Goal: Book appointment/travel/reservation

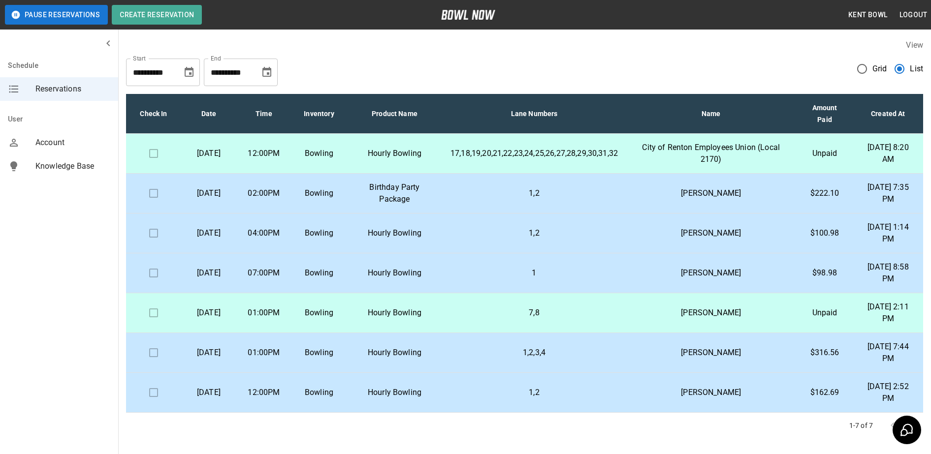
click at [223, 157] on p "[DATE]" at bounding box center [208, 154] width 39 height 12
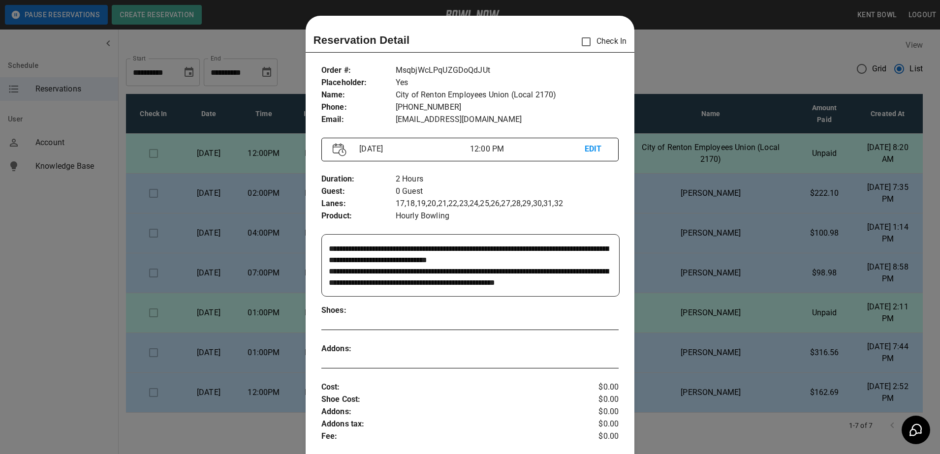
scroll to position [16, 0]
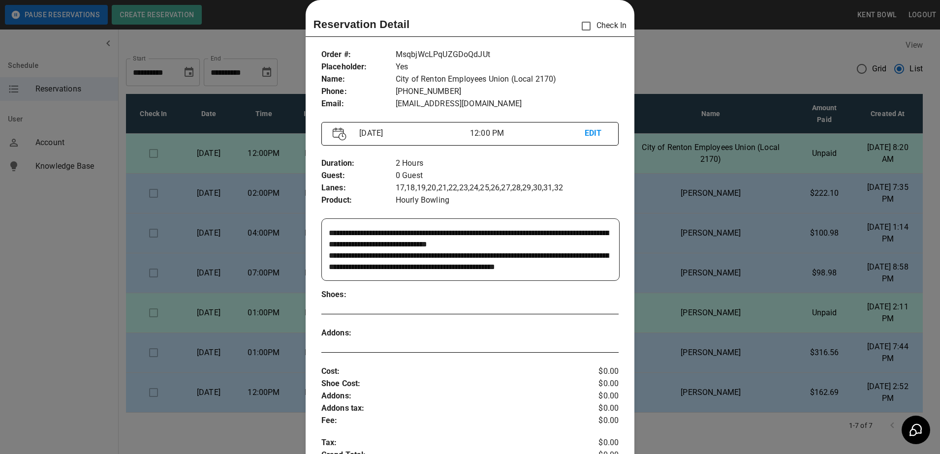
click at [87, 232] on div at bounding box center [470, 227] width 940 height 454
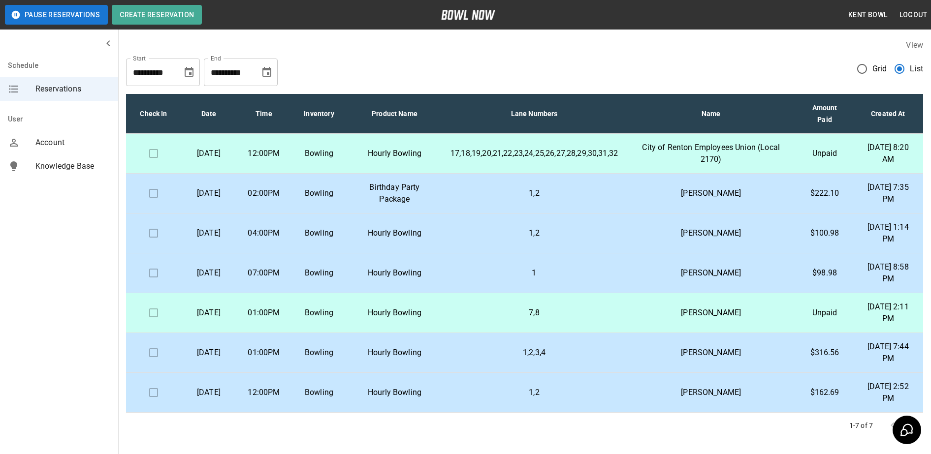
click at [222, 250] on td "[DATE]" at bounding box center [208, 234] width 55 height 40
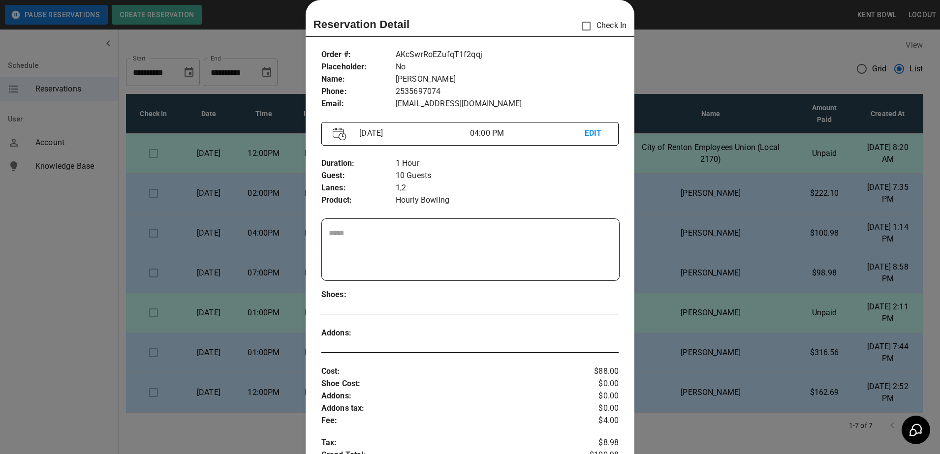
click at [83, 272] on div at bounding box center [470, 227] width 940 height 454
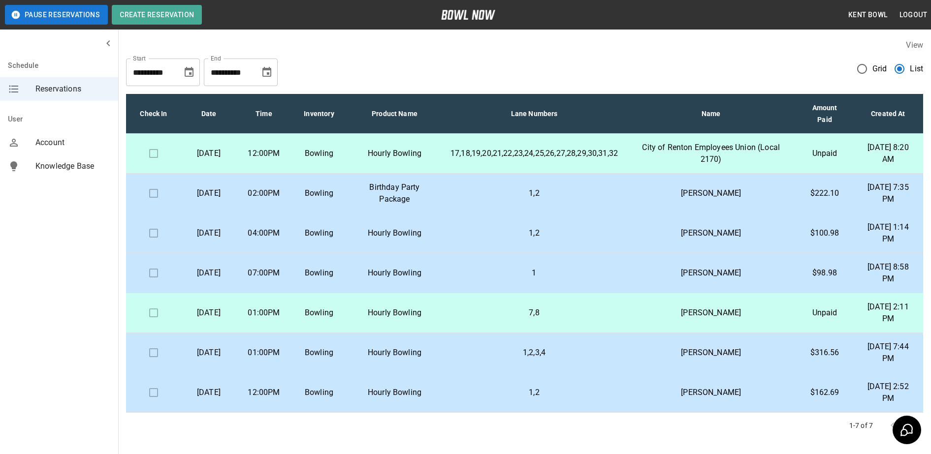
click at [222, 276] on p "[DATE]" at bounding box center [208, 273] width 39 height 12
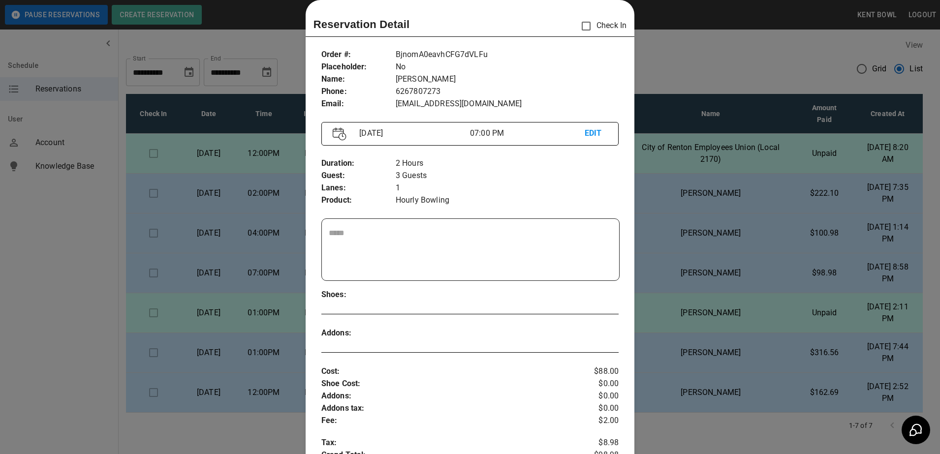
click at [32, 271] on div at bounding box center [470, 227] width 940 height 454
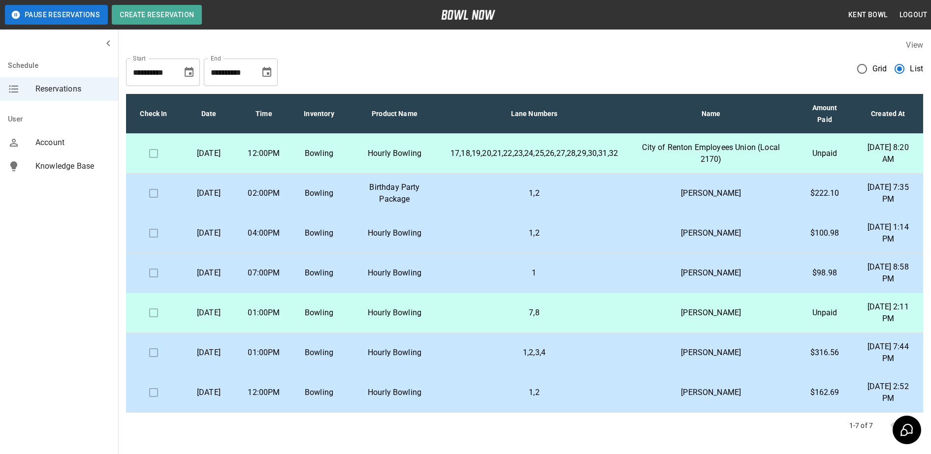
click at [228, 199] on p "[DATE]" at bounding box center [208, 194] width 39 height 12
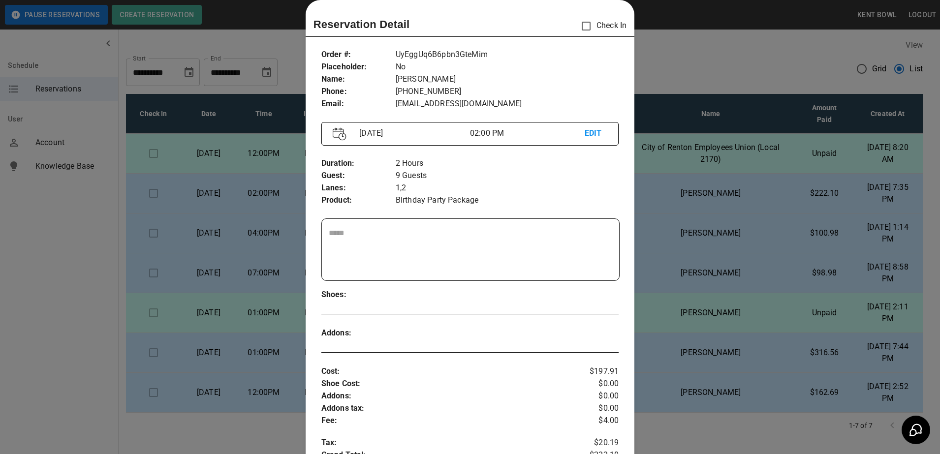
click at [41, 234] on div at bounding box center [470, 227] width 940 height 454
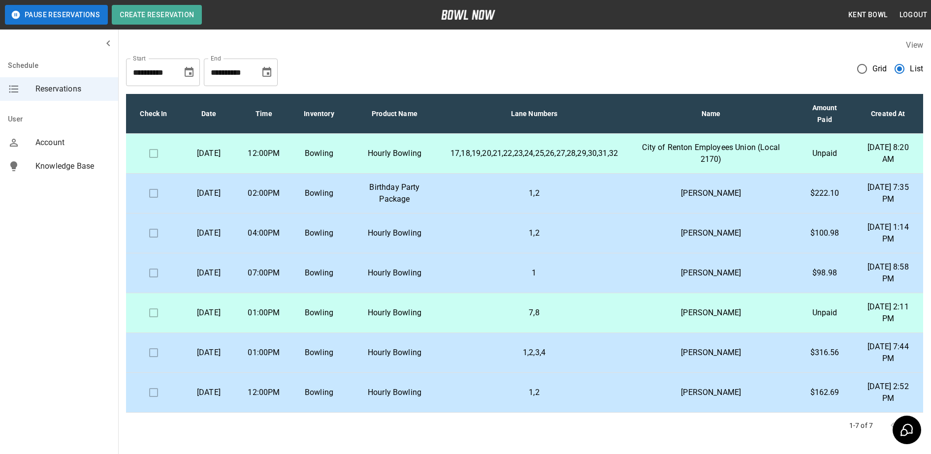
click at [221, 199] on p "[DATE]" at bounding box center [208, 194] width 39 height 12
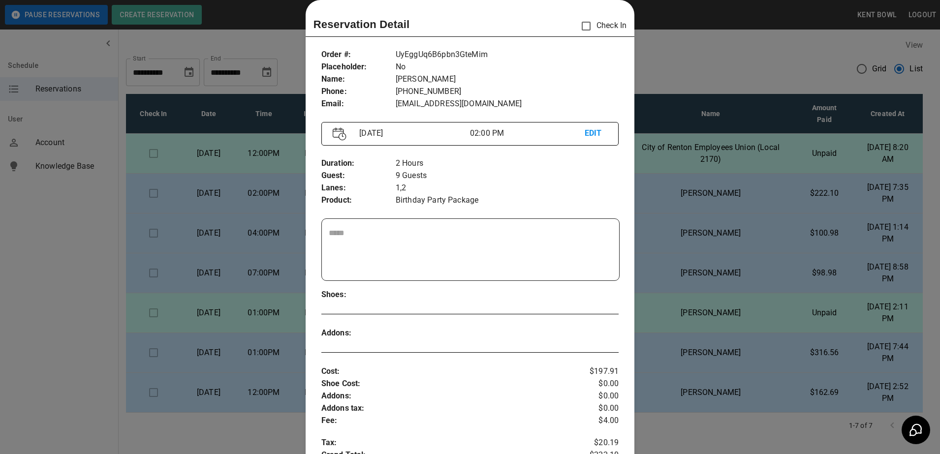
click at [48, 217] on div at bounding box center [470, 227] width 940 height 454
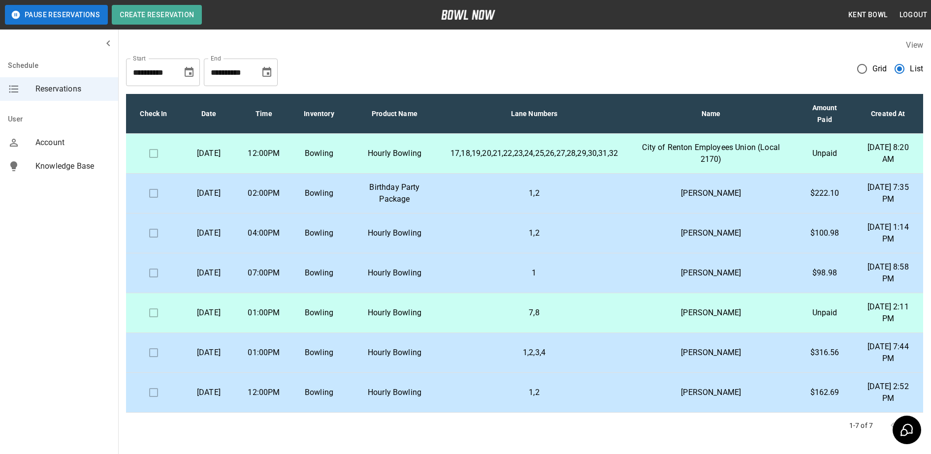
click at [217, 239] on p "[DATE]" at bounding box center [208, 233] width 39 height 12
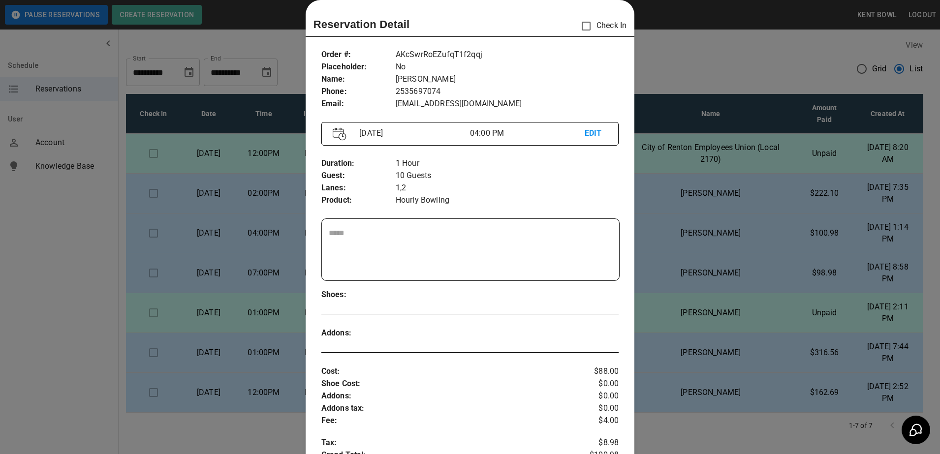
click at [37, 251] on div at bounding box center [470, 227] width 940 height 454
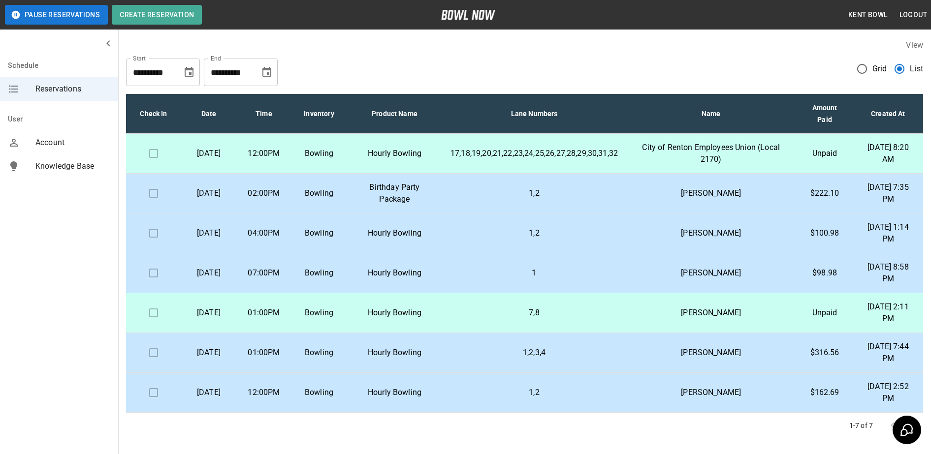
click at [221, 279] on p "[DATE]" at bounding box center [208, 273] width 39 height 12
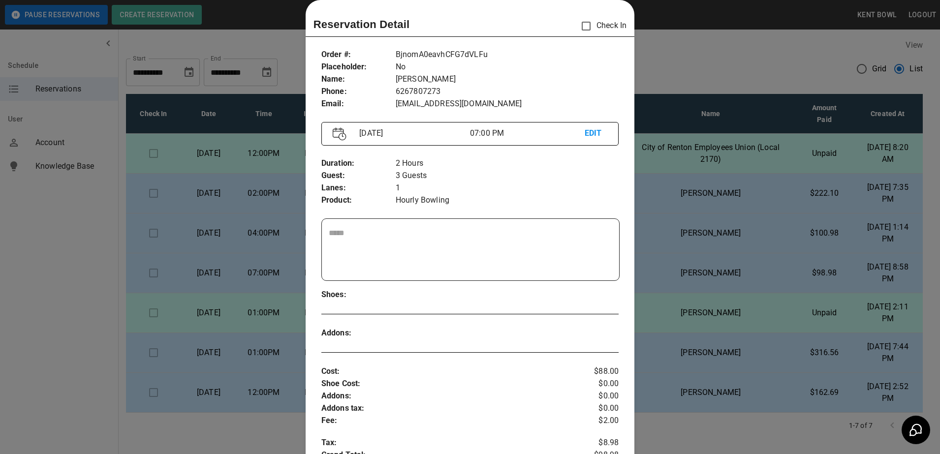
click at [20, 236] on div at bounding box center [470, 227] width 940 height 454
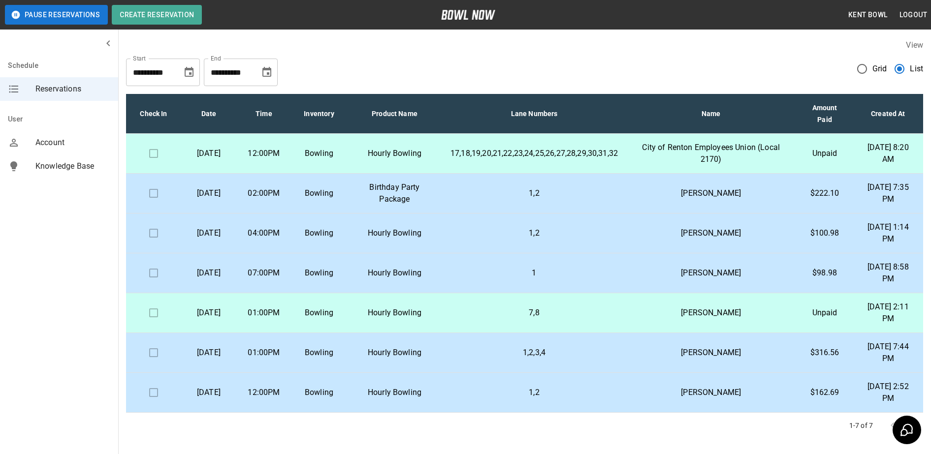
click at [221, 319] on p "[DATE]" at bounding box center [208, 313] width 39 height 12
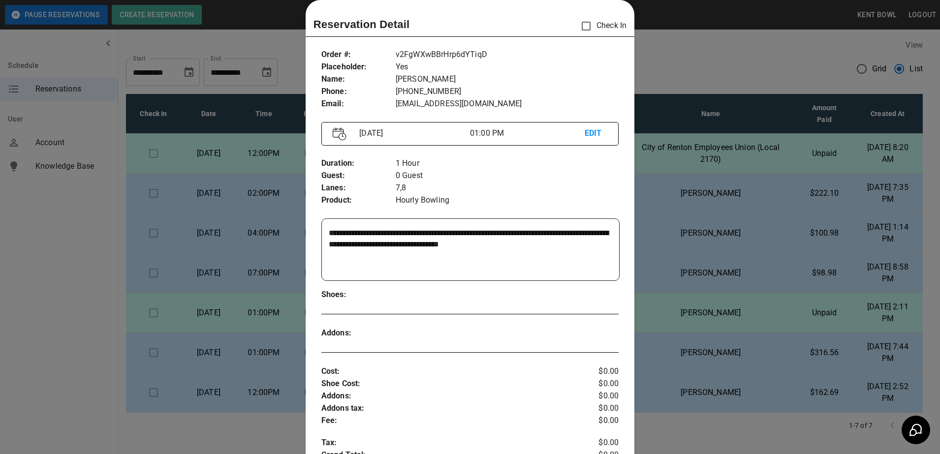
click at [49, 301] on div at bounding box center [470, 227] width 940 height 454
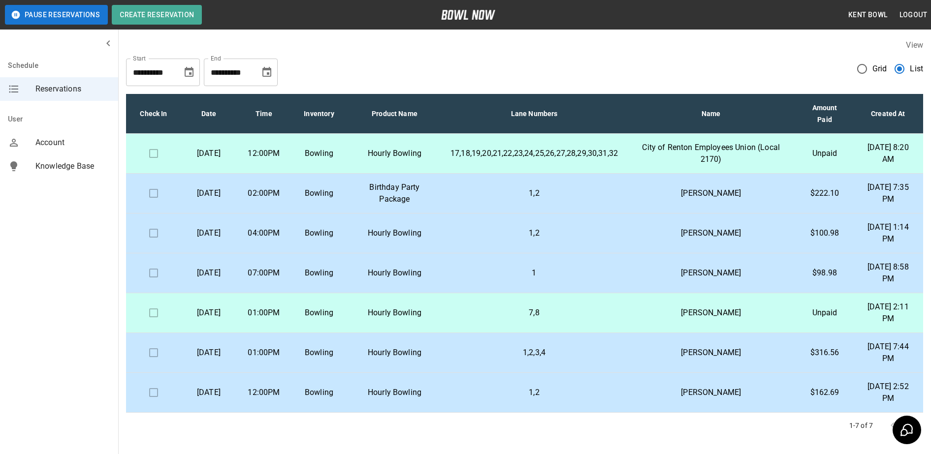
click at [208, 358] on p "[DATE]" at bounding box center [208, 353] width 39 height 12
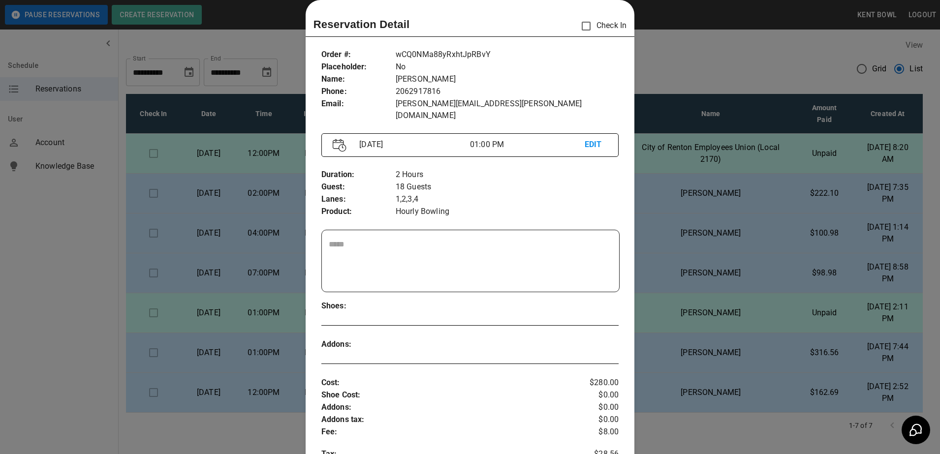
click at [33, 294] on div at bounding box center [470, 227] width 940 height 454
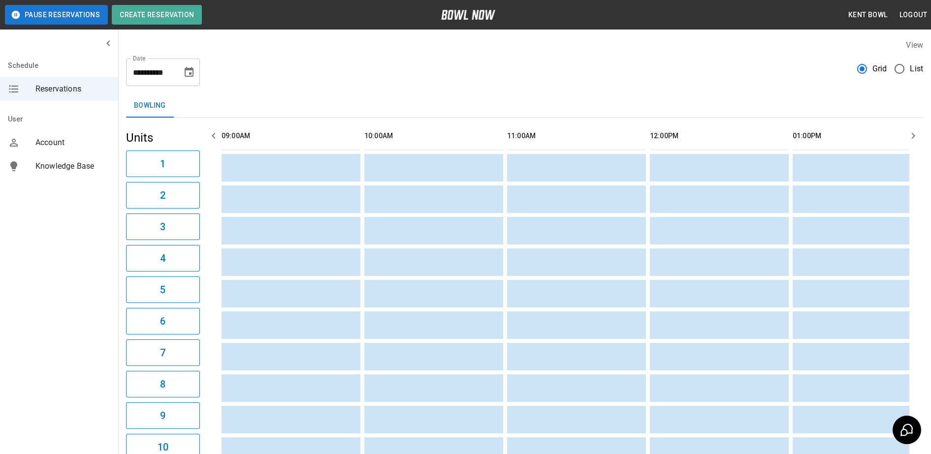
scroll to position [0, 857]
